Goal: Information Seeking & Learning: Learn about a topic

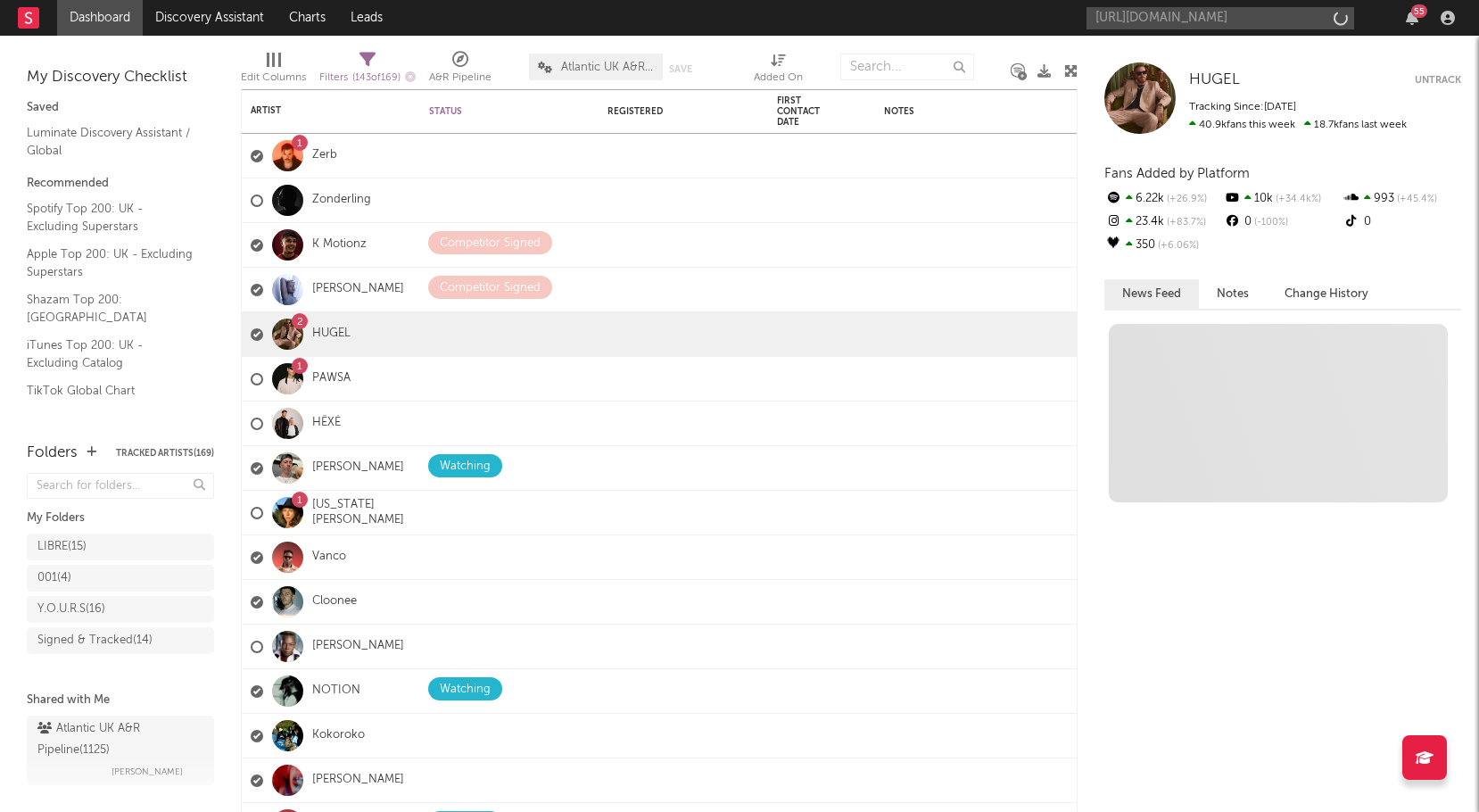
scroll to position [0, 294]
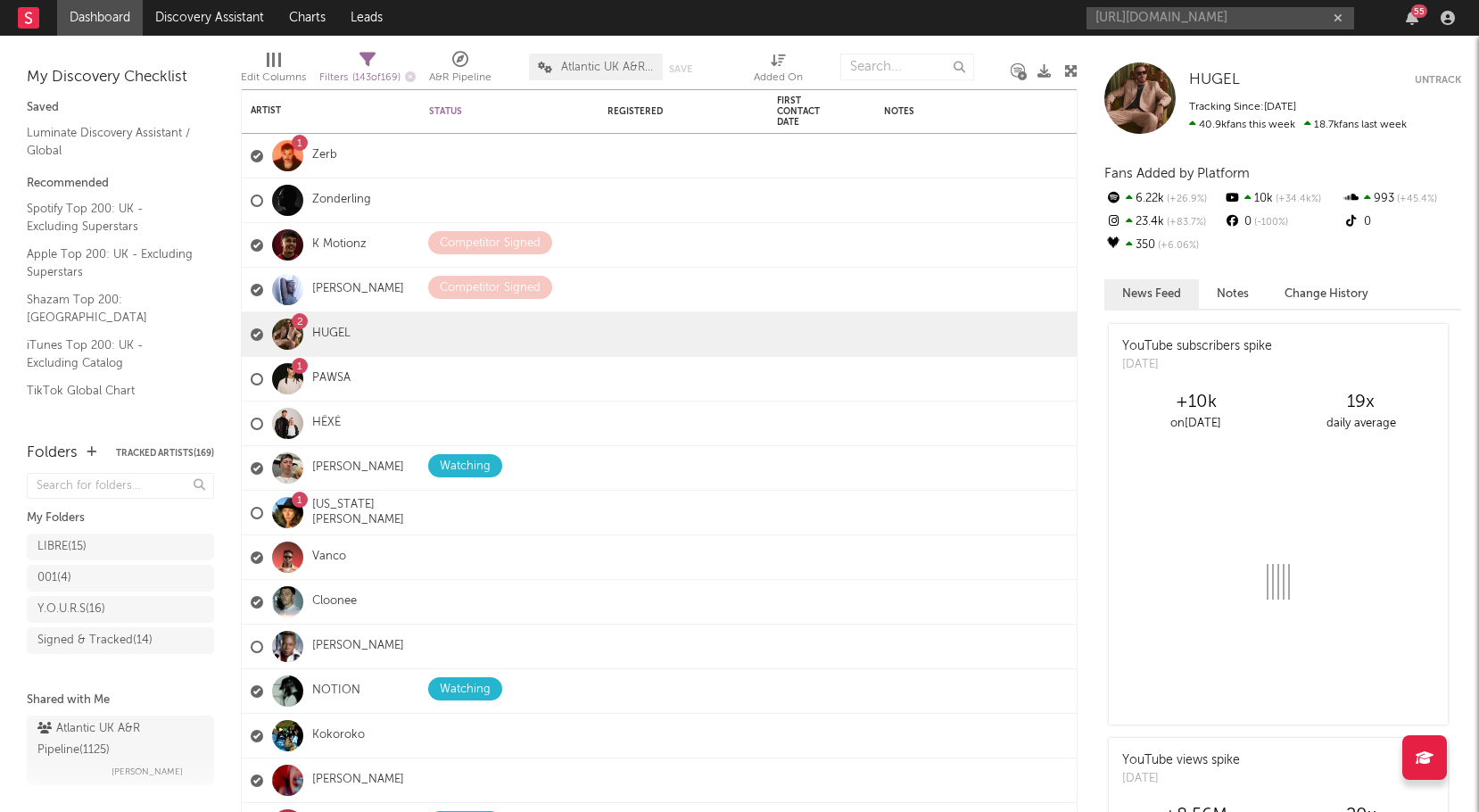
click at [1209, 15] on input "[URL][DOMAIN_NAME]" at bounding box center [1220, 18] width 268 height 22
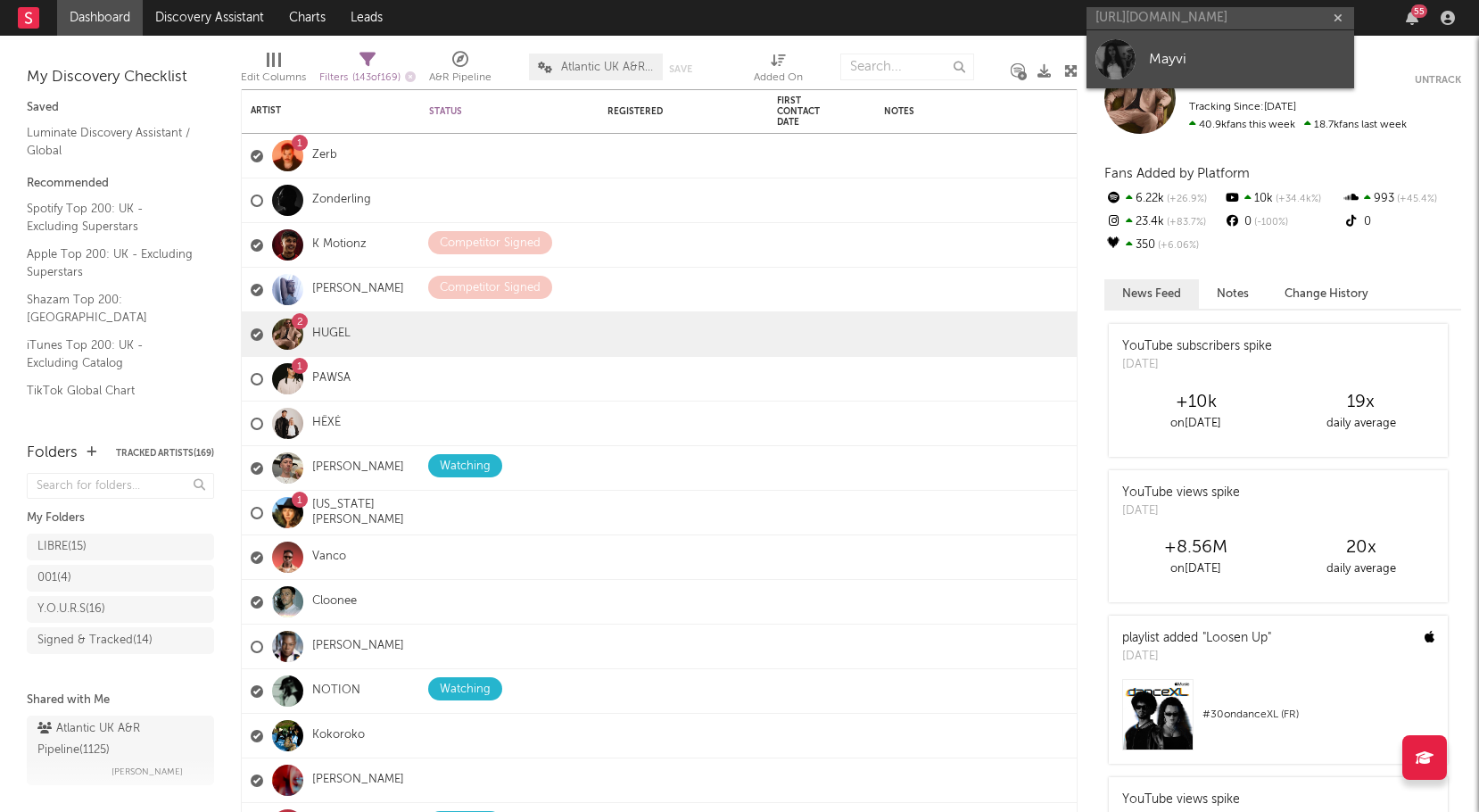
type input "[URL][DOMAIN_NAME]"
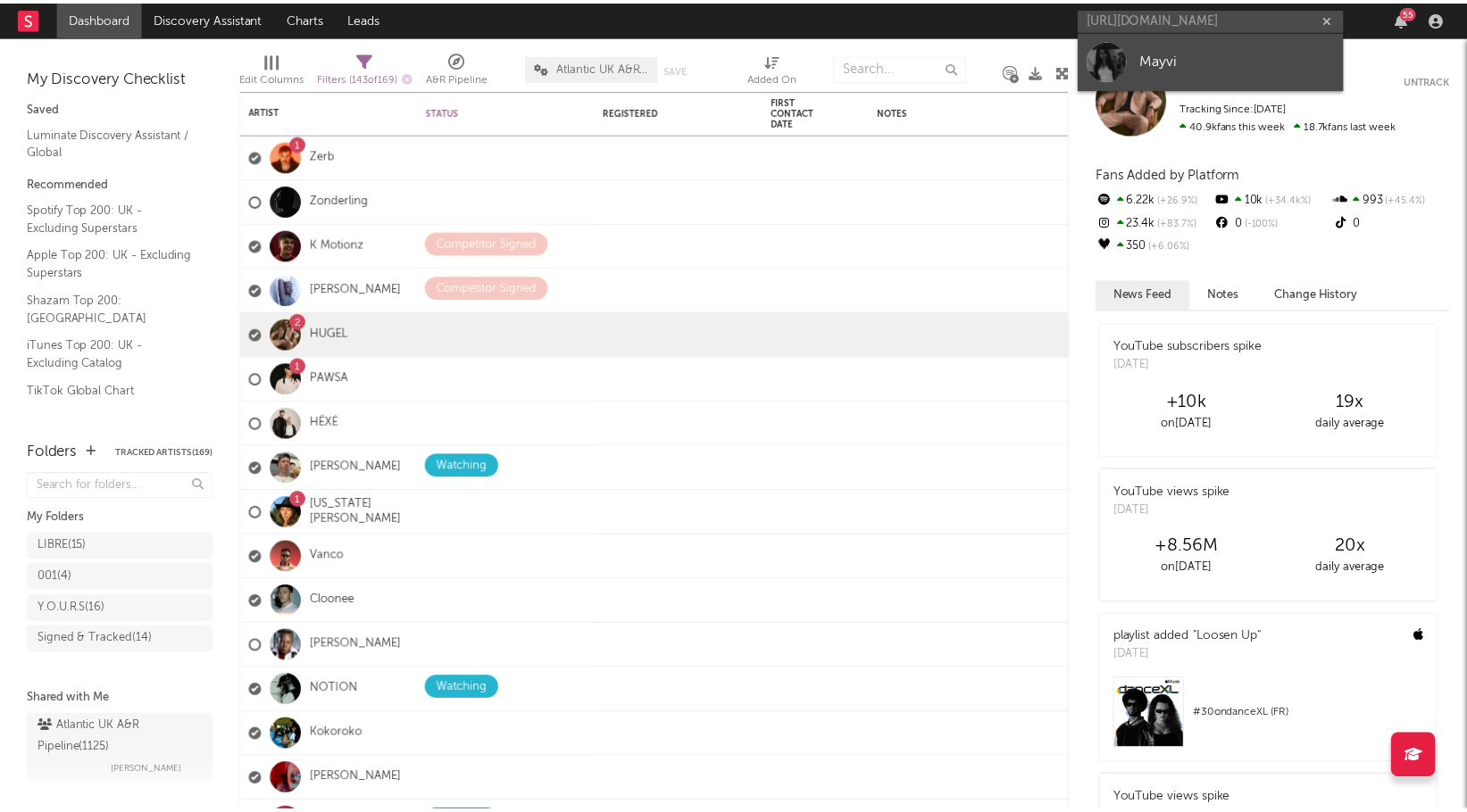
scroll to position [0, 0]
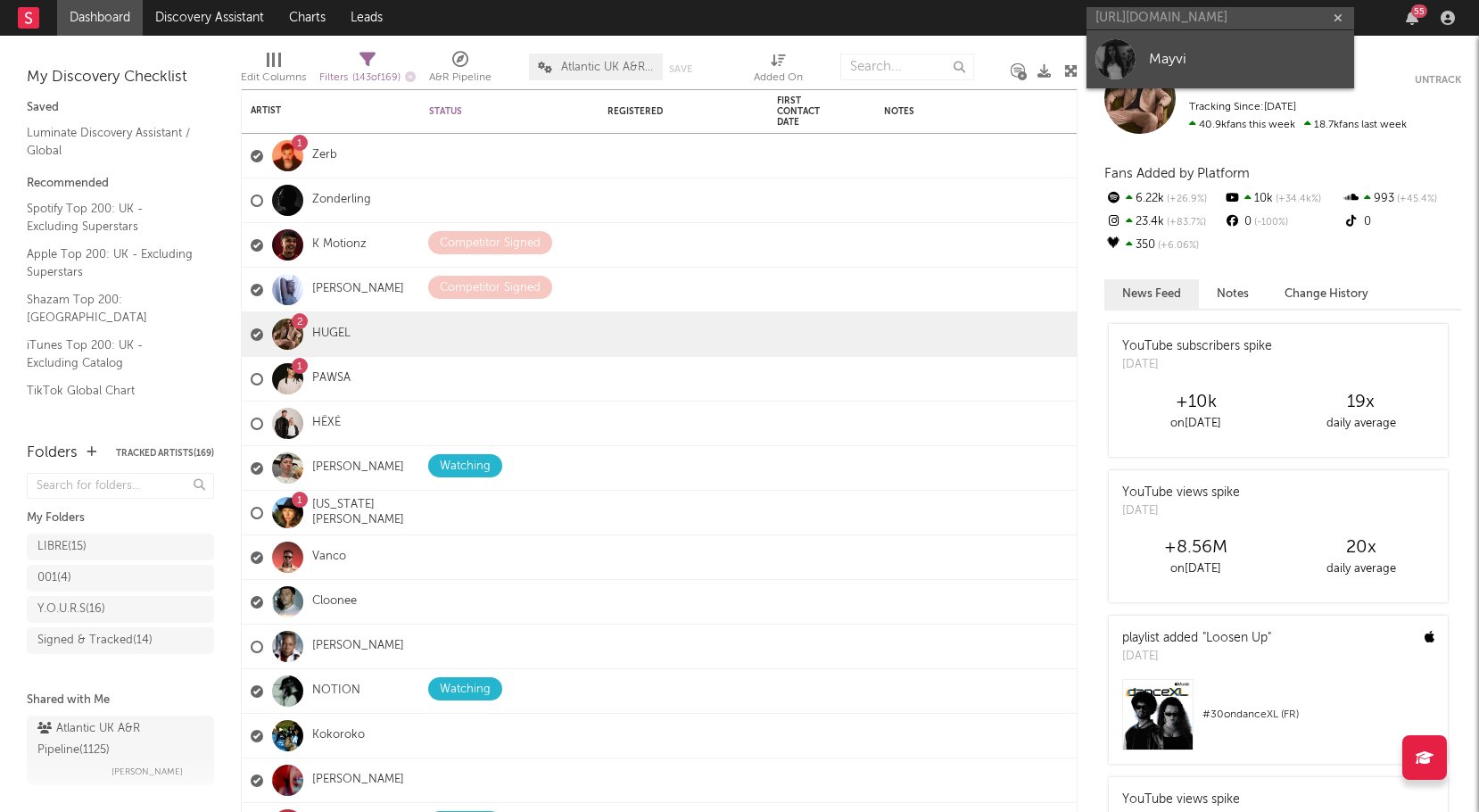
click at [1202, 51] on div "Mayvi" at bounding box center [1247, 59] width 196 height 21
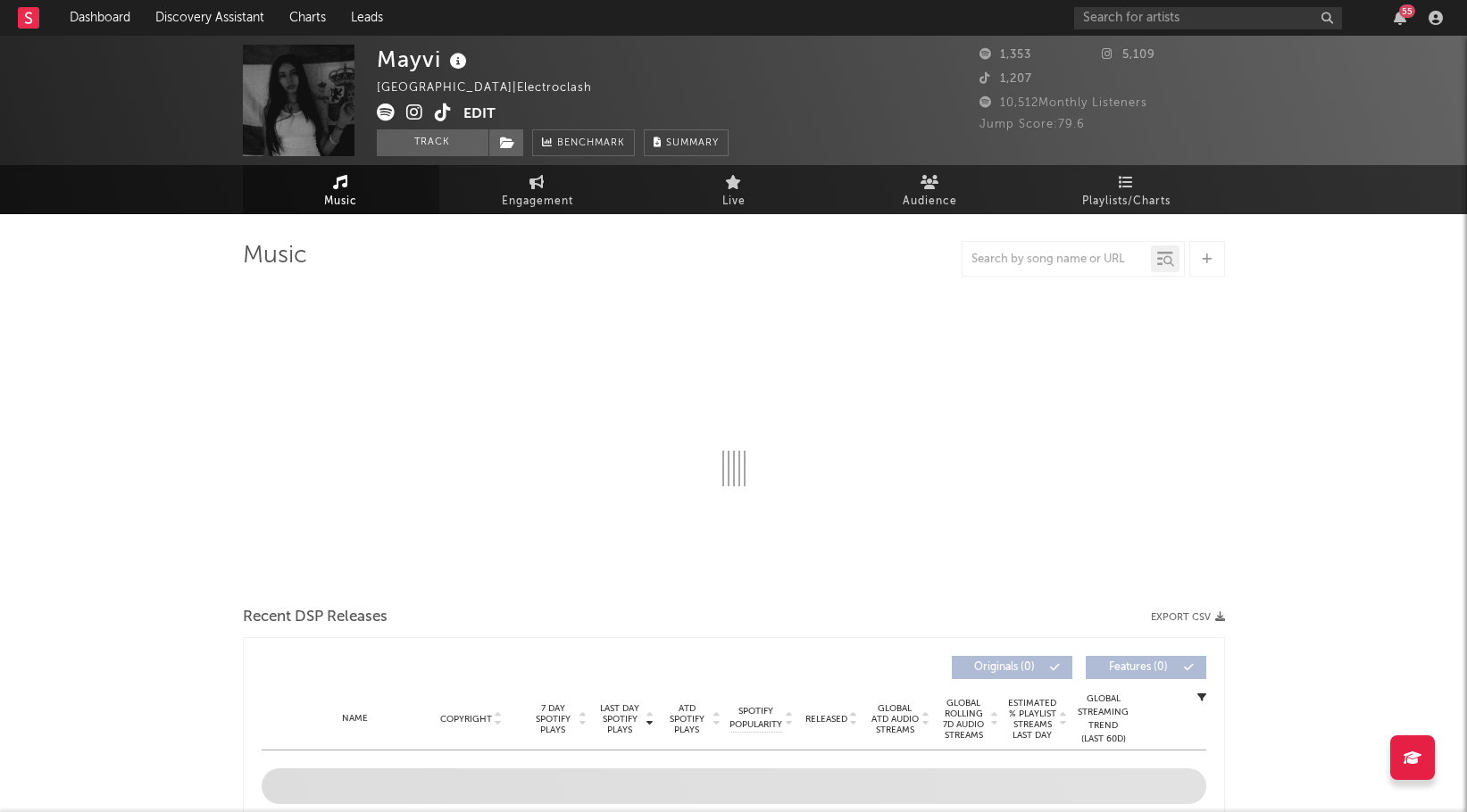
select select "1w"
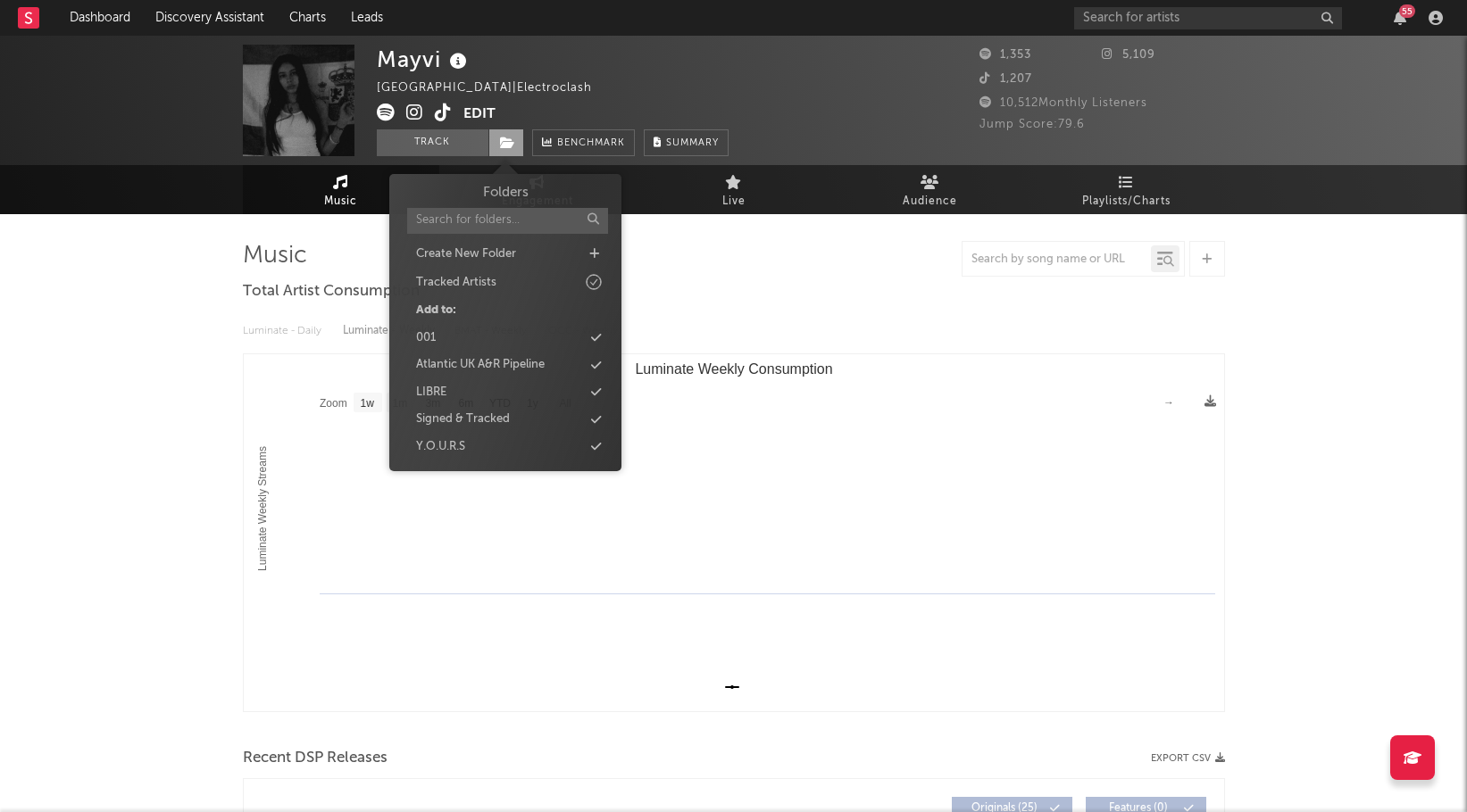
click at [500, 141] on icon at bounding box center [507, 142] width 15 height 13
click at [510, 442] on div "Y.O.U.R.S" at bounding box center [505, 447] width 205 height 23
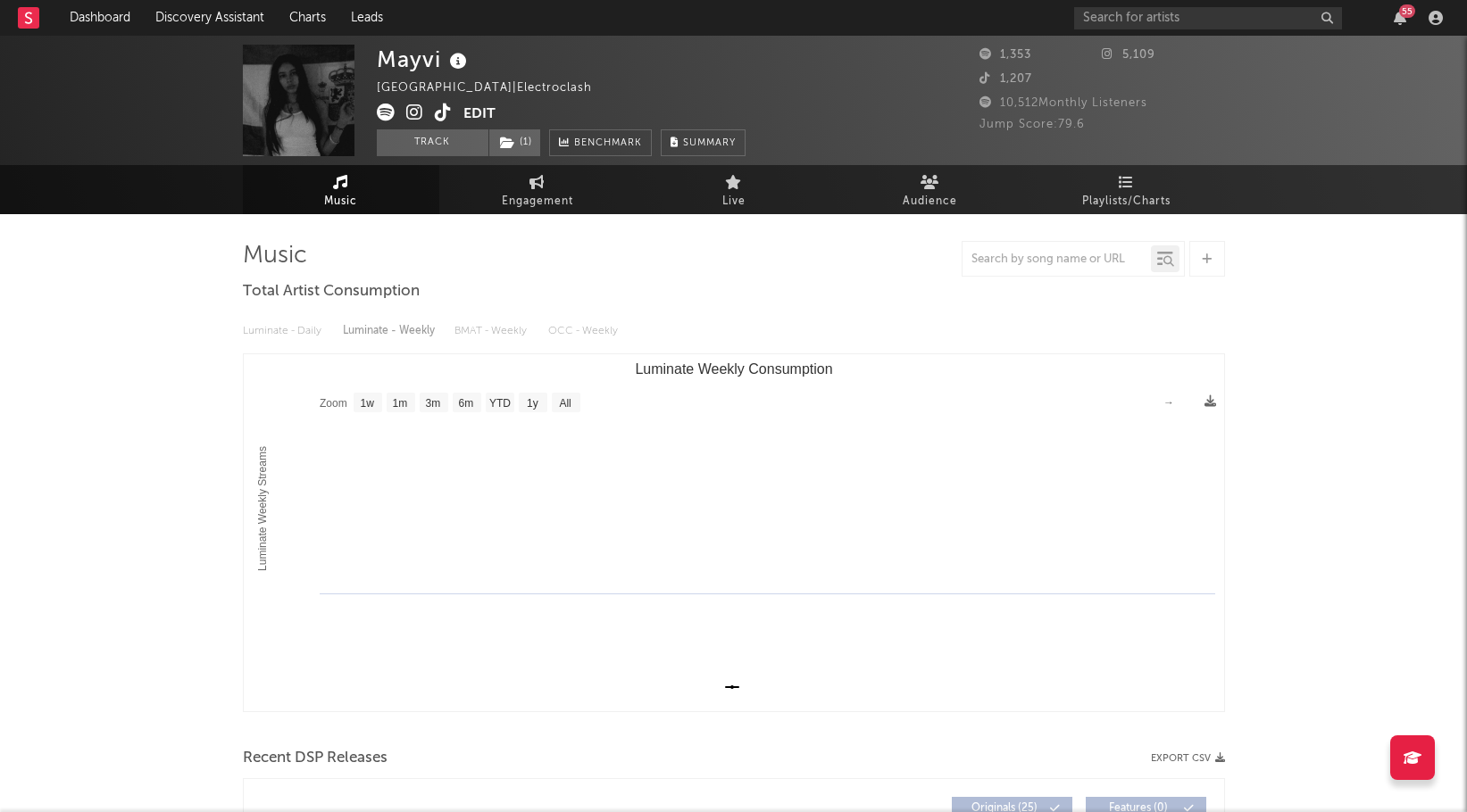
click at [139, 235] on div "Mayvi Spain | Electroclash Edit Track ( 1 ) Benchmark Summary 1,353 5,109 1,207…" at bounding box center [734, 821] width 1467 height 1571
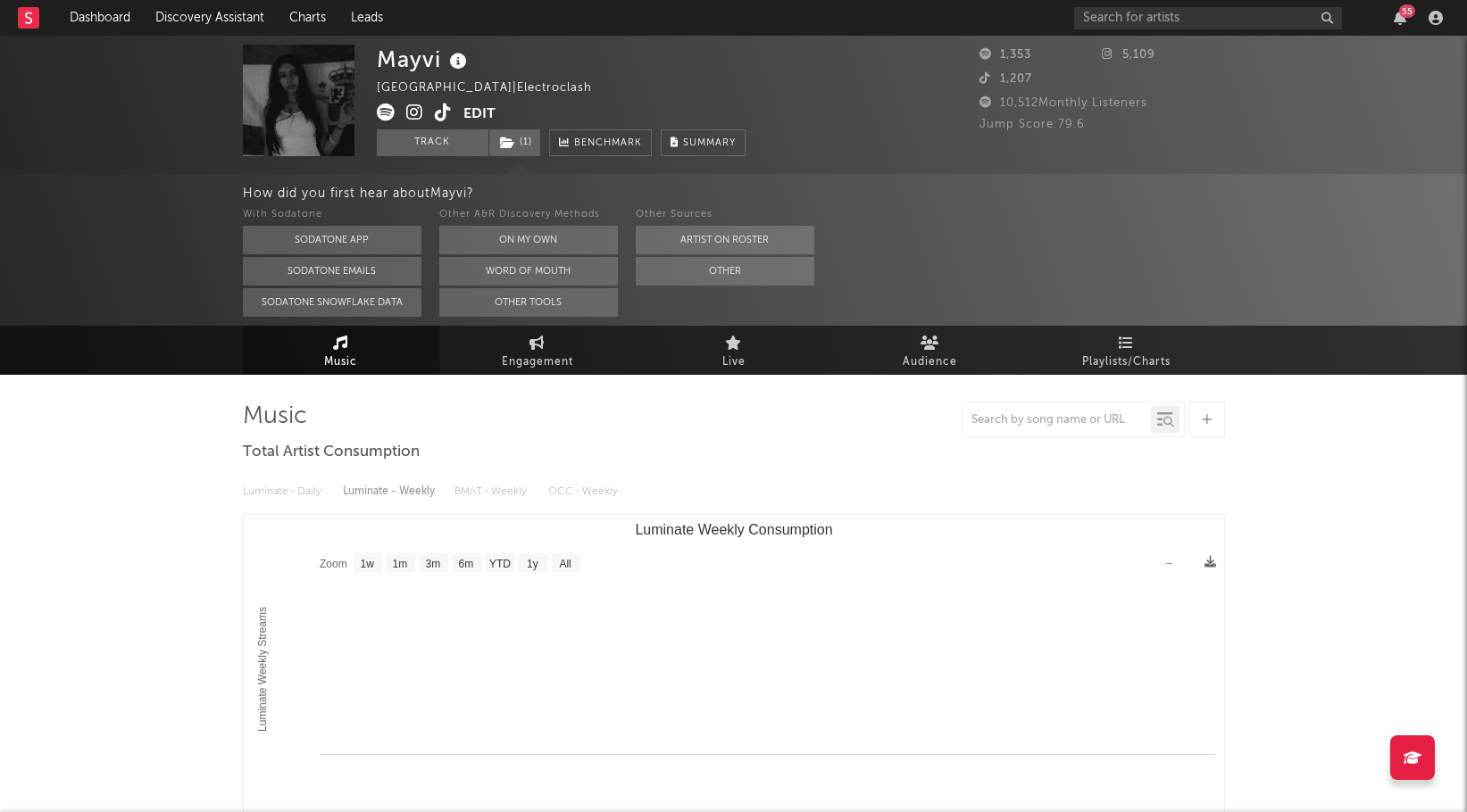
click at [417, 109] on icon at bounding box center [414, 113] width 17 height 18
click at [515, 146] on span "( 1 )" at bounding box center [514, 143] width 53 height 27
click at [386, 115] on icon at bounding box center [386, 113] width 18 height 18
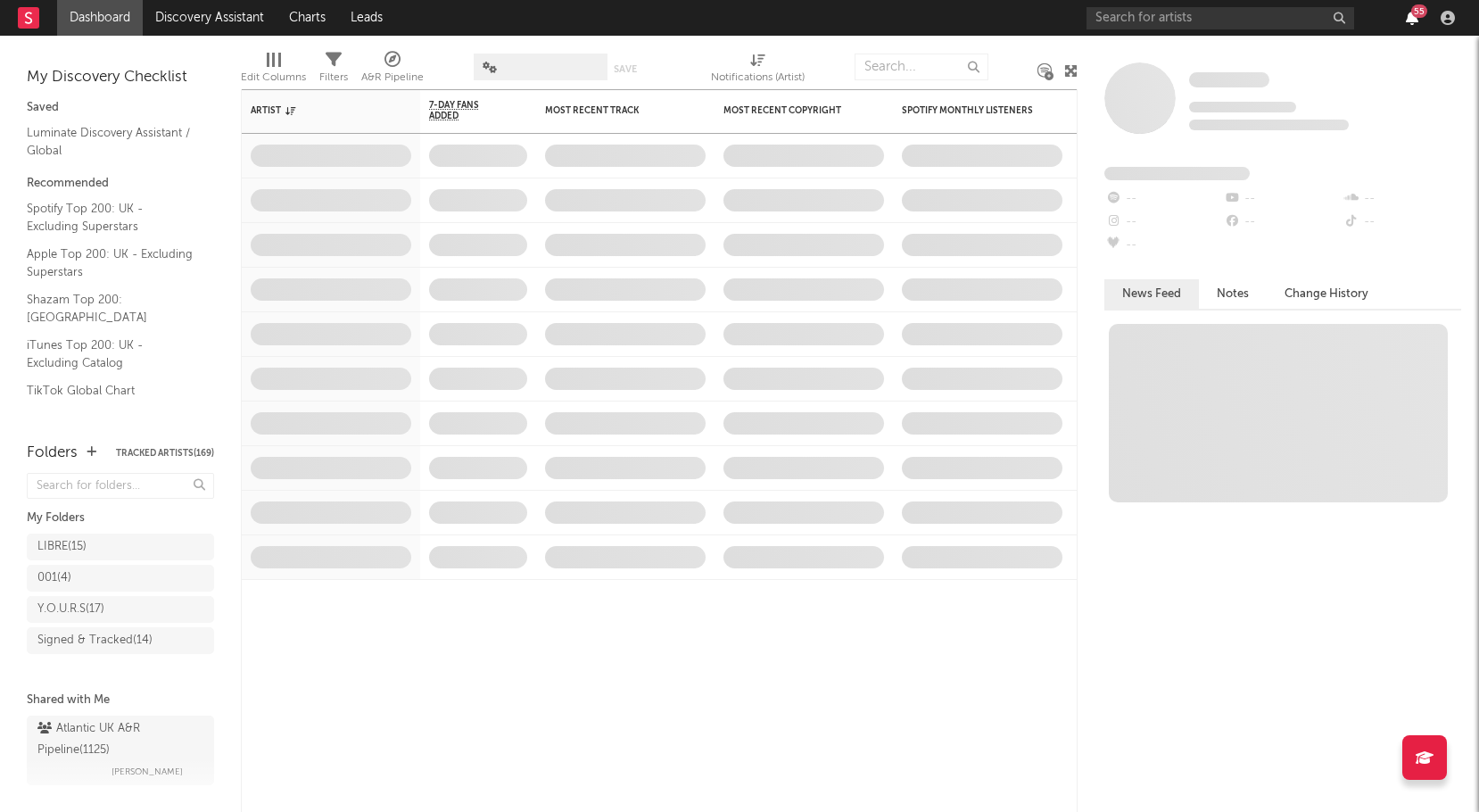
click at [1407, 19] on icon "button" at bounding box center [1413, 18] width 13 height 14
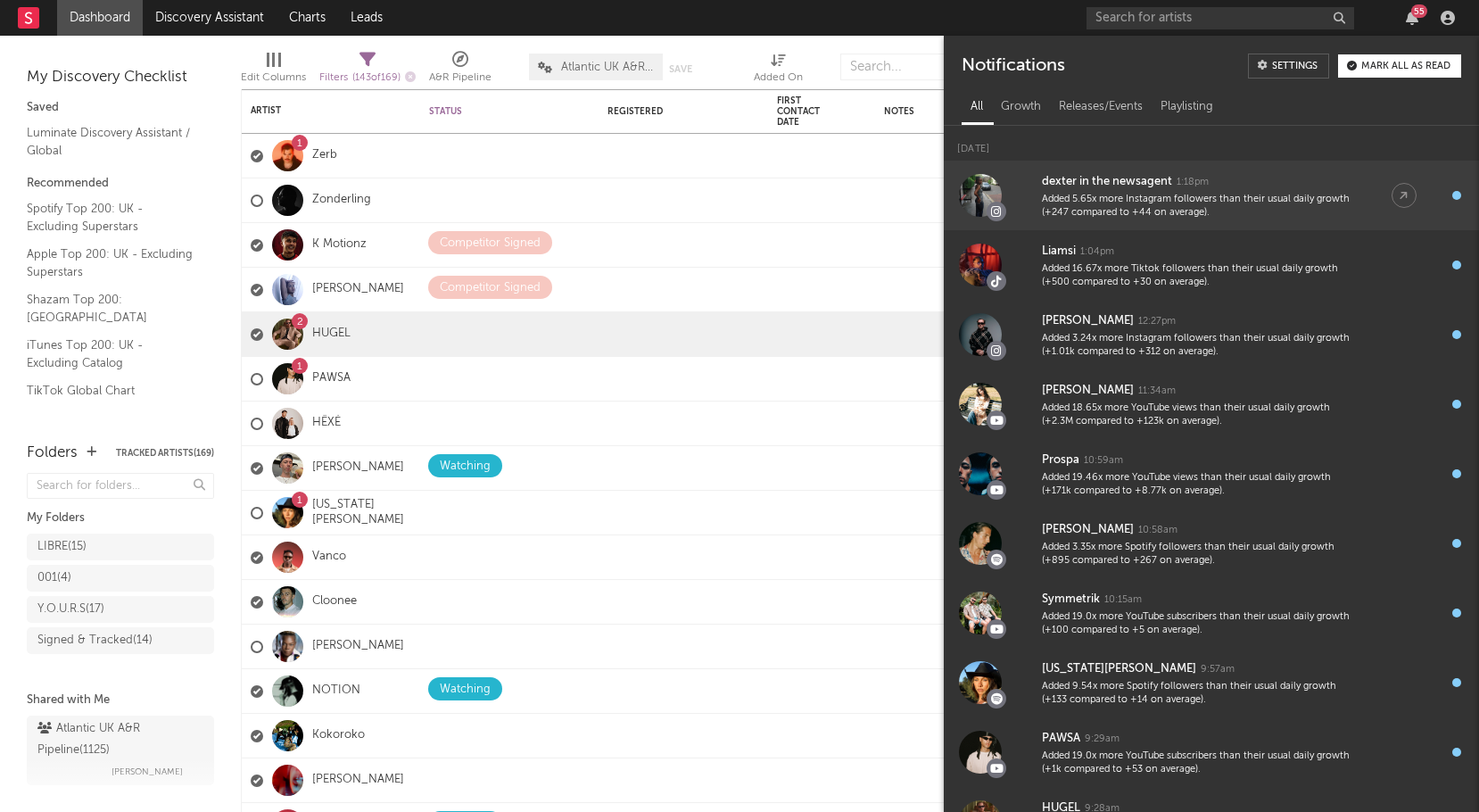
click at [1149, 203] on div "Added 5.65x more Instagram followers than their usual daily growth (+247 compar…" at bounding box center [1199, 206] width 314 height 28
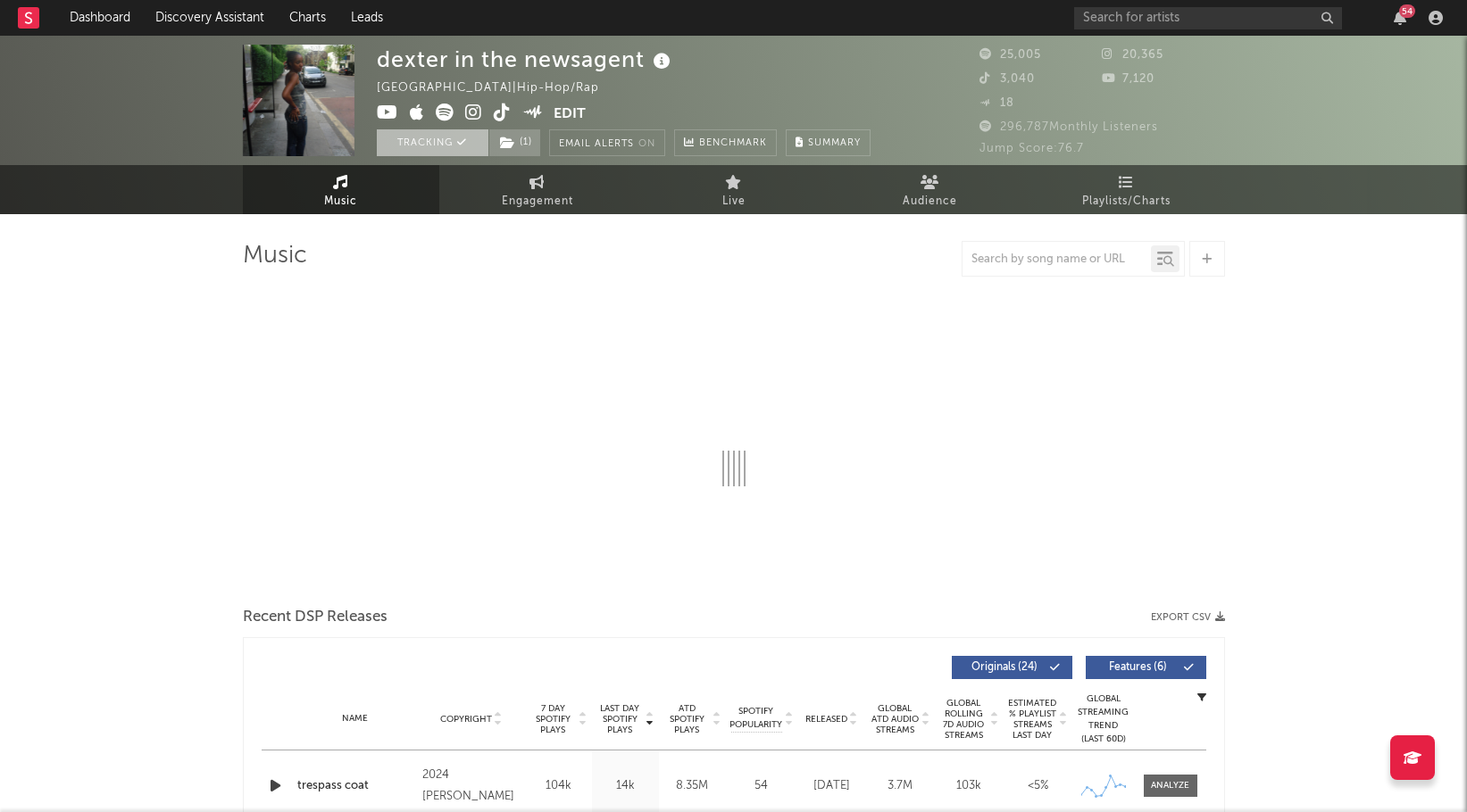
select select "6m"
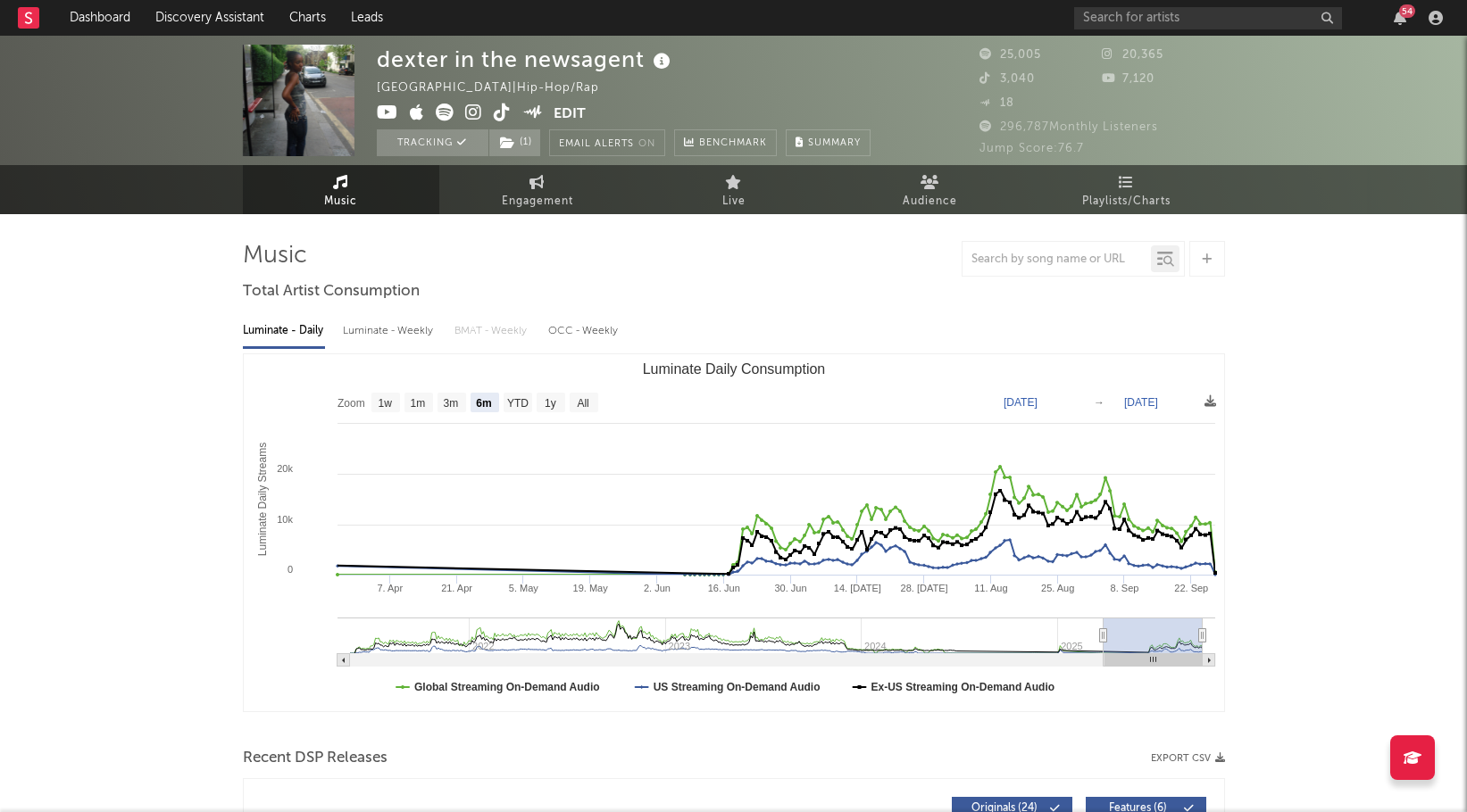
click at [1392, 24] on div "54" at bounding box center [1400, 18] width 27 height 14
click at [1403, 20] on icon "button" at bounding box center [1400, 18] width 13 height 14
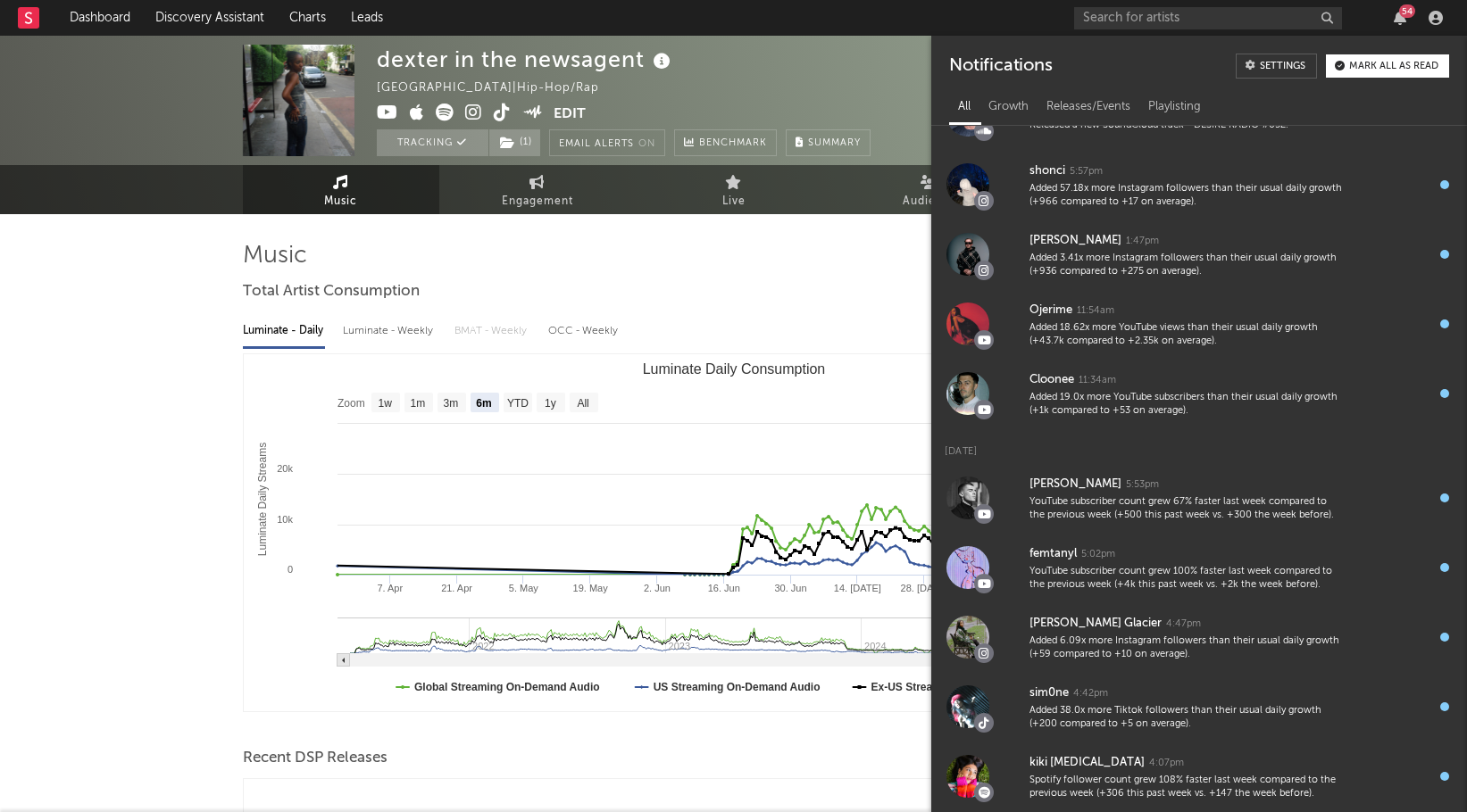
scroll to position [1038, 0]
